Goal: Transaction & Acquisition: Purchase product/service

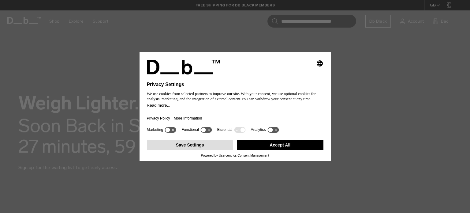
click at [181, 145] on button "Save Settings" at bounding box center [190, 145] width 87 height 10
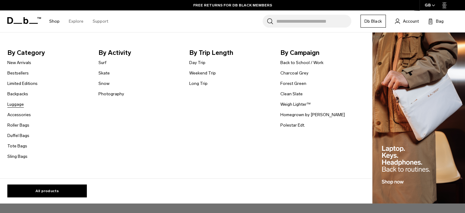
click at [15, 105] on link "Luggage" at bounding box center [15, 104] width 17 height 6
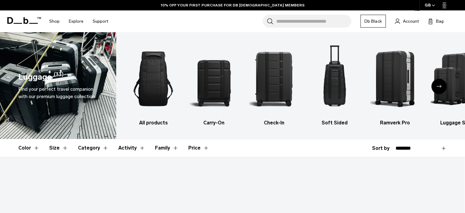
click at [214, 95] on img "2 / 6" at bounding box center [214, 78] width 50 height 75
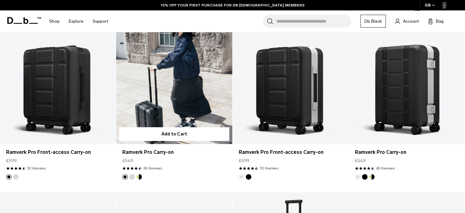
scroll to position [153, 0]
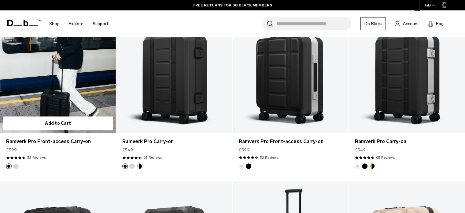
click at [72, 99] on link "Ramverk Pro Front-access Carry-on" at bounding box center [58, 68] width 116 height 129
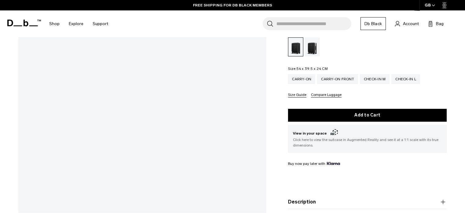
scroll to position [92, 0]
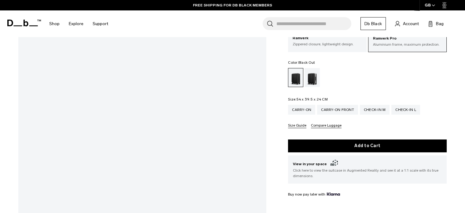
click at [276, 127] on div "Gallery 3D Details Dimensions 01 / 11 Bestseller" at bounding box center [232, 118] width 465 height 337
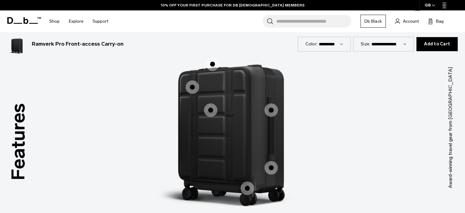
scroll to position [857, 0]
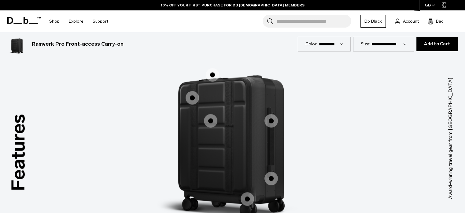
click at [194, 97] on span "1 / 3" at bounding box center [192, 97] width 13 height 13
click at [191, 98] on span "1 / 3" at bounding box center [192, 97] width 13 height 13
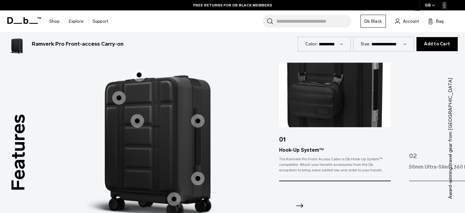
click at [138, 74] on span "1 / 3" at bounding box center [138, 74] width 13 height 13
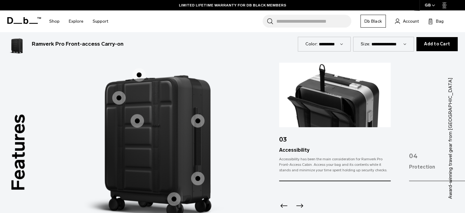
click at [198, 122] on span "1 / 3" at bounding box center [197, 120] width 13 height 13
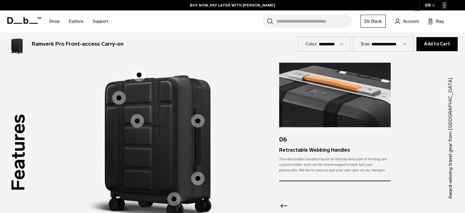
click at [198, 177] on span "1 / 3" at bounding box center [197, 177] width 13 height 13
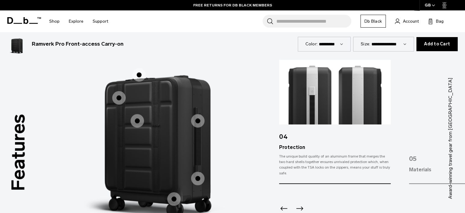
click at [173, 198] on span "1 / 3" at bounding box center [173, 198] width 13 height 13
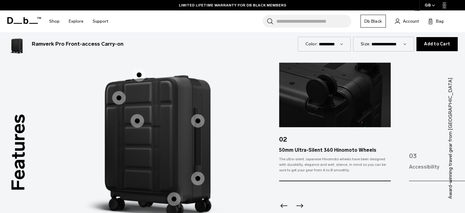
click at [138, 119] on span "1 / 3" at bounding box center [137, 120] width 13 height 13
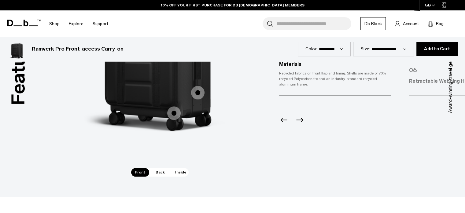
scroll to position [949, 0]
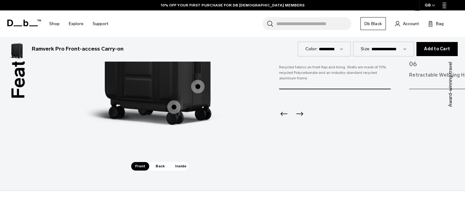
click at [162, 166] on span "Back" at bounding box center [160, 166] width 17 height 9
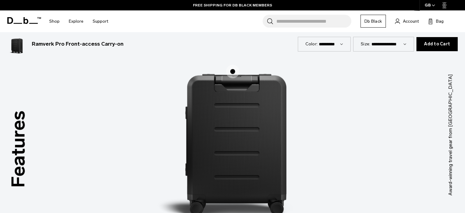
scroll to position [857, 0]
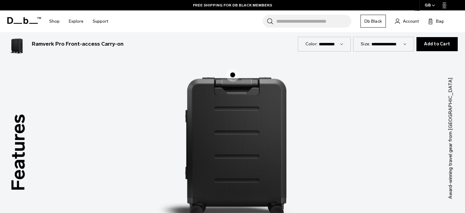
click at [232, 74] on span "2 / 3" at bounding box center [232, 74] width 13 height 13
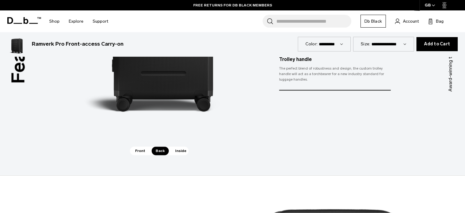
scroll to position [979, 0]
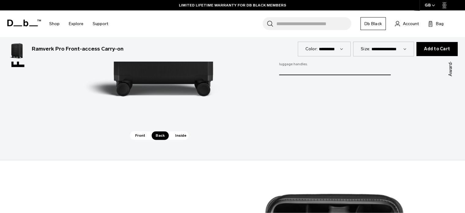
click at [183, 134] on span "Inside" at bounding box center [180, 135] width 19 height 9
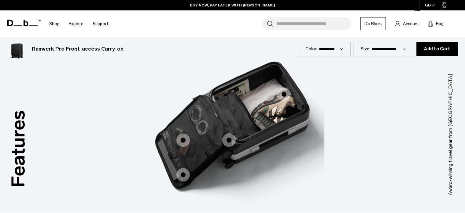
scroll to position [857, 0]
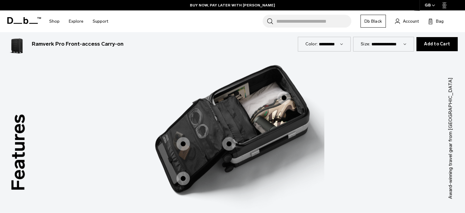
click at [281, 98] on span "3 / 3" at bounding box center [284, 97] width 13 height 13
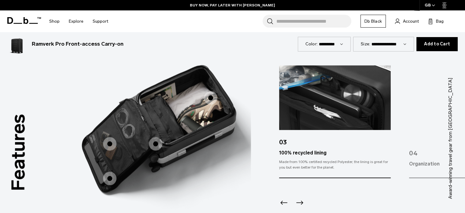
click at [154, 144] on span "3 / 3" at bounding box center [155, 143] width 13 height 13
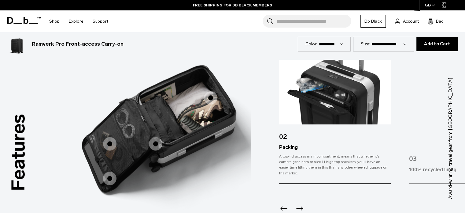
click at [110, 144] on span "3 / 3" at bounding box center [109, 143] width 13 height 13
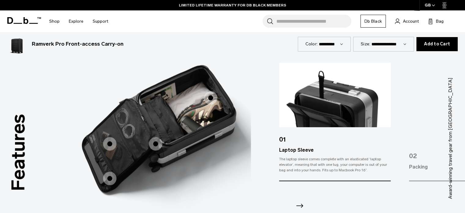
click at [110, 177] on span "3 / 3" at bounding box center [109, 177] width 13 height 13
